Goal: Task Accomplishment & Management: Manage account settings

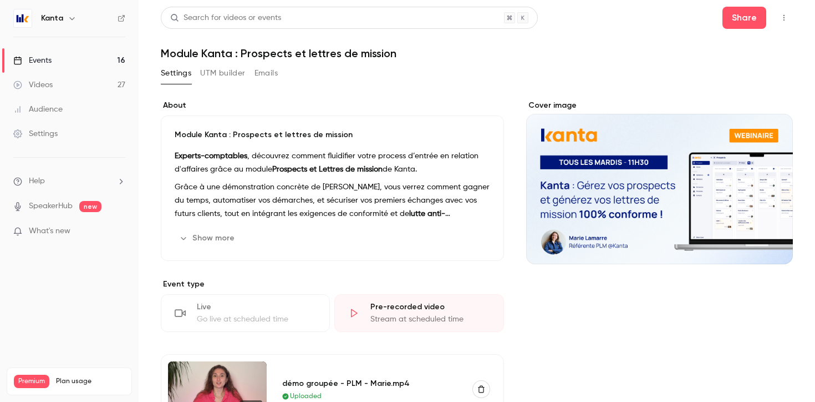
scroll to position [323, 0]
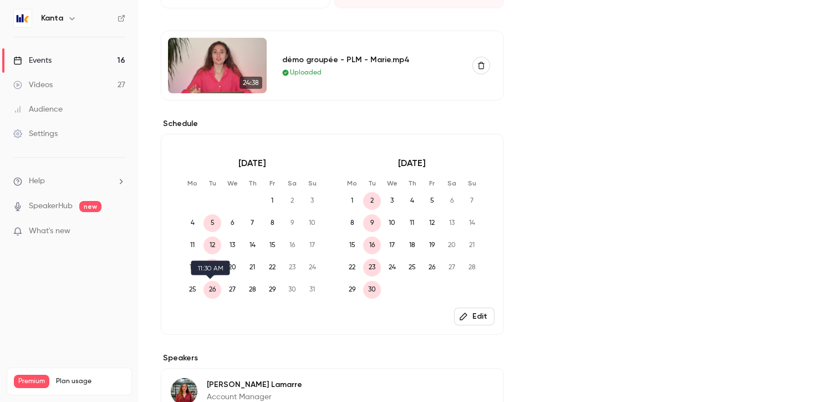
click at [210, 287] on span "26" at bounding box center [213, 290] width 18 height 18
click at [211, 289] on span "26" at bounding box center [213, 290] width 18 height 18
click at [211, 288] on span "26" at bounding box center [213, 290] width 18 height 18
click at [374, 199] on span "2" at bounding box center [372, 201] width 18 height 18
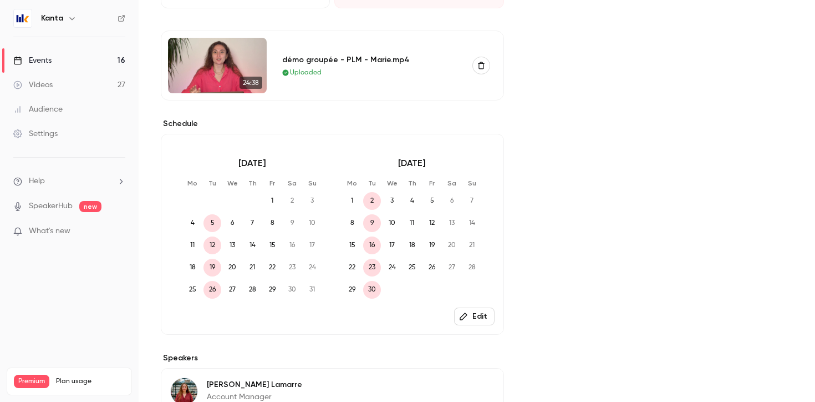
click at [368, 197] on span "2" at bounding box center [372, 201] width 18 height 18
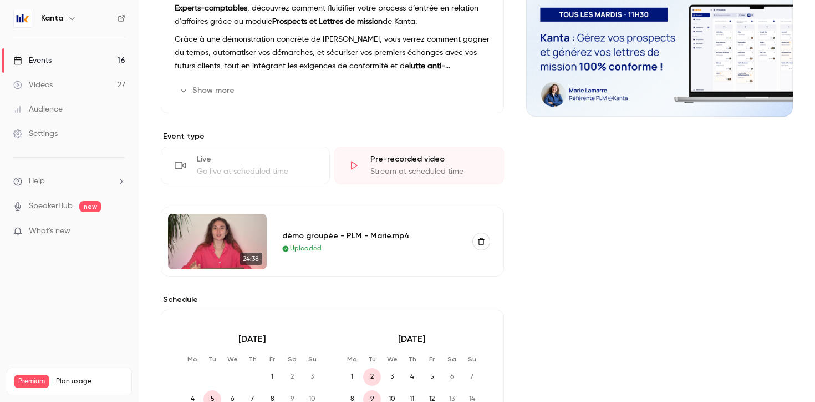
scroll to position [0, 0]
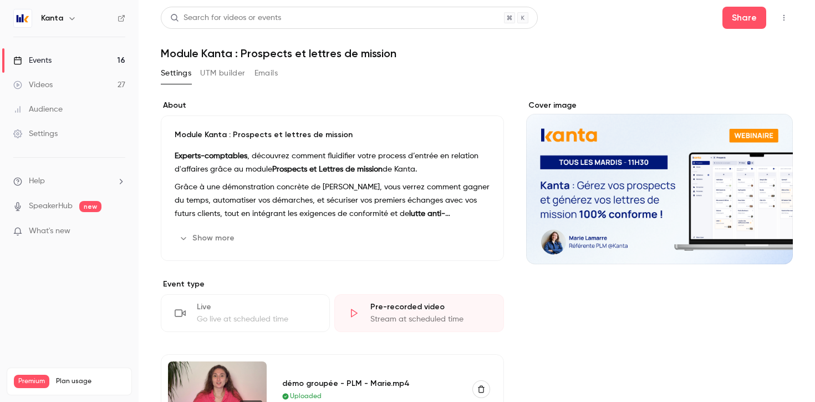
click at [779, 12] on button "button" at bounding box center [785, 18] width 18 height 18
click at [661, 22] on div at bounding box center [407, 201] width 815 height 402
click at [235, 74] on button "UTM builder" at bounding box center [222, 73] width 45 height 18
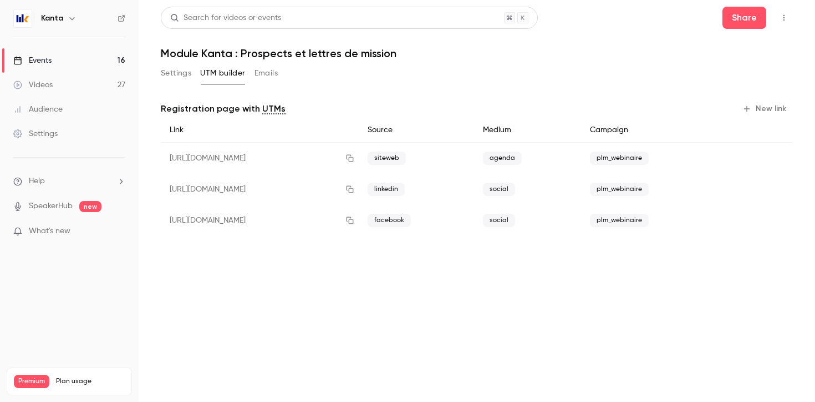
click at [173, 76] on button "Settings" at bounding box center [176, 73] width 31 height 18
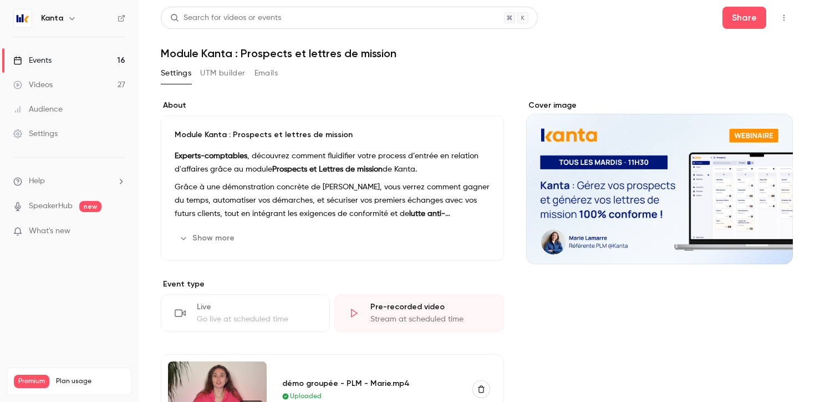
click at [216, 238] on button "Show more" at bounding box center [208, 238] width 67 height 18
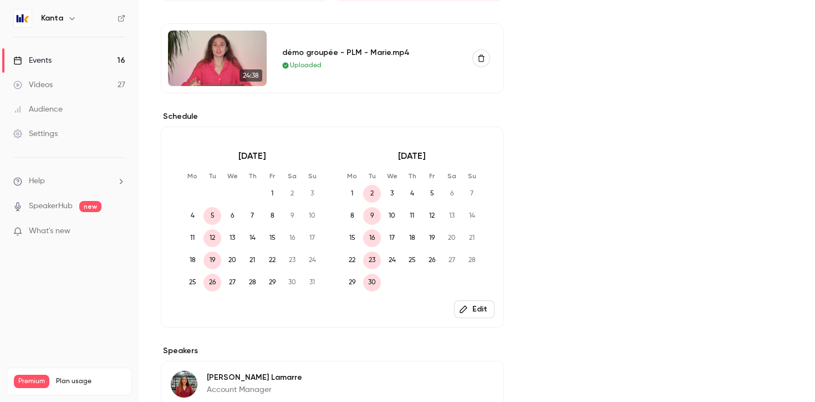
scroll to position [250, 0]
